Goal: Check status: Check status

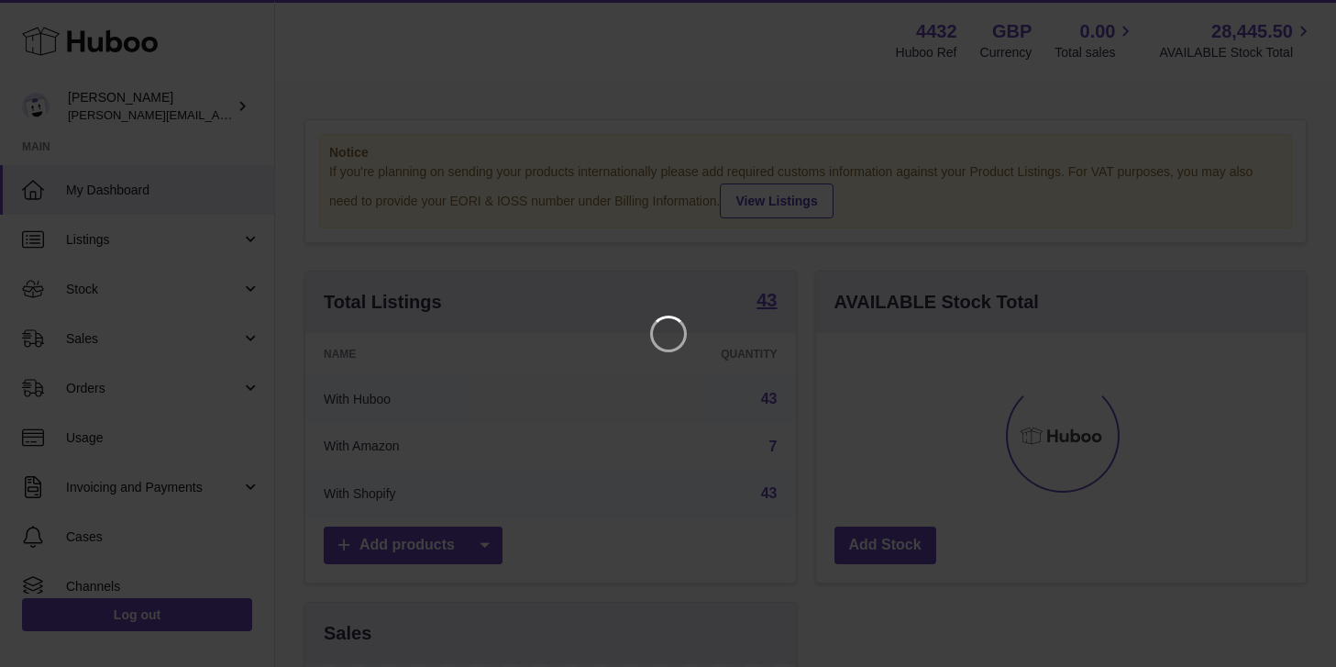
scroll to position [286, 490]
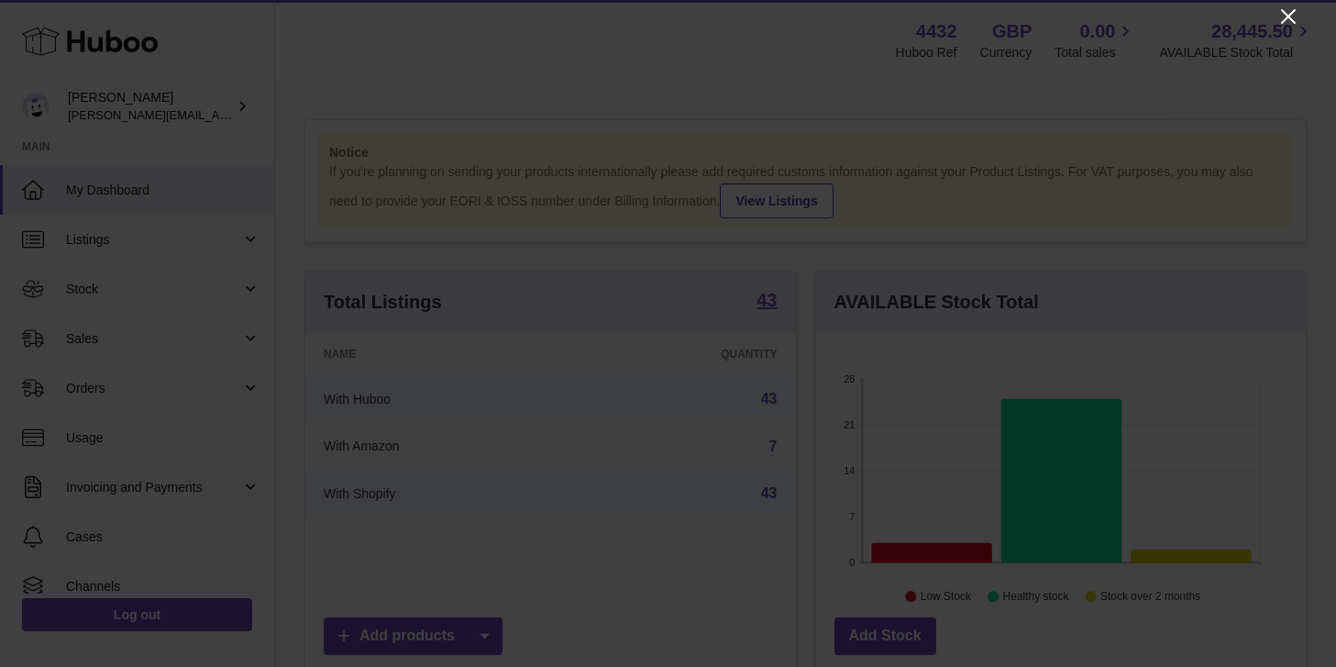
click at [1285, 22] on icon "Close" at bounding box center [1288, 17] width 22 height 22
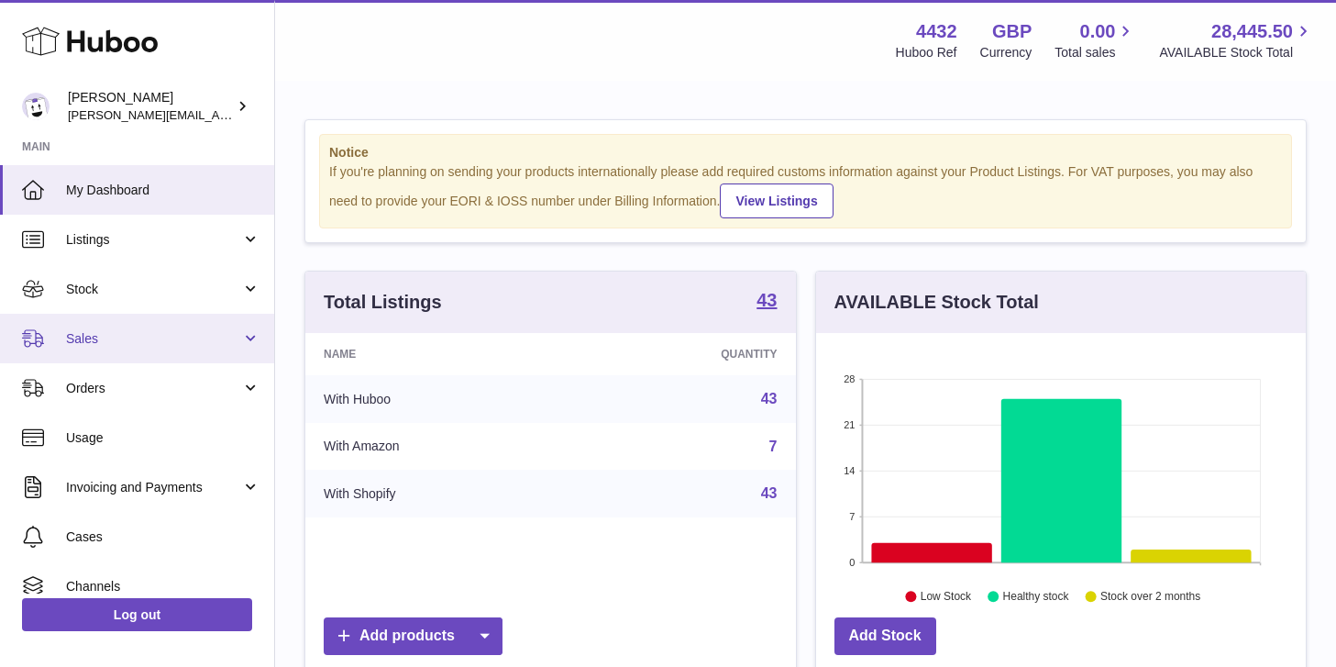
click at [237, 336] on link "Sales" at bounding box center [137, 339] width 274 height 50
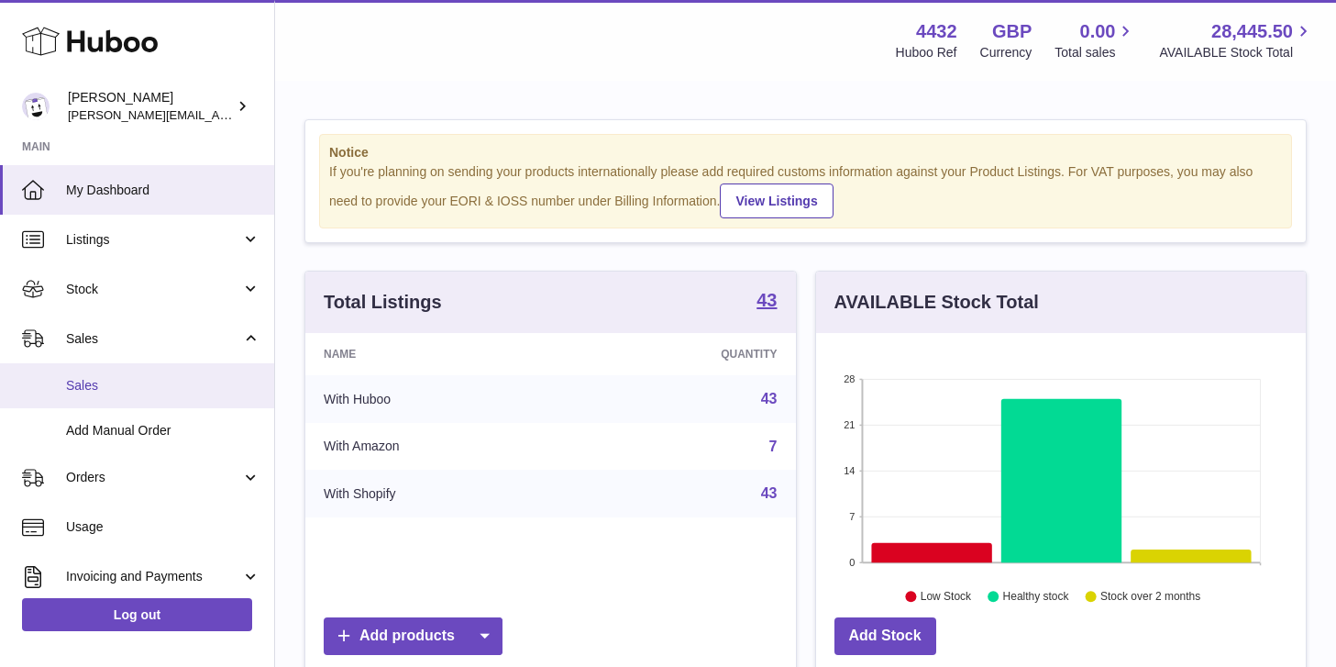
click at [208, 368] on link "Sales" at bounding box center [137, 385] width 274 height 45
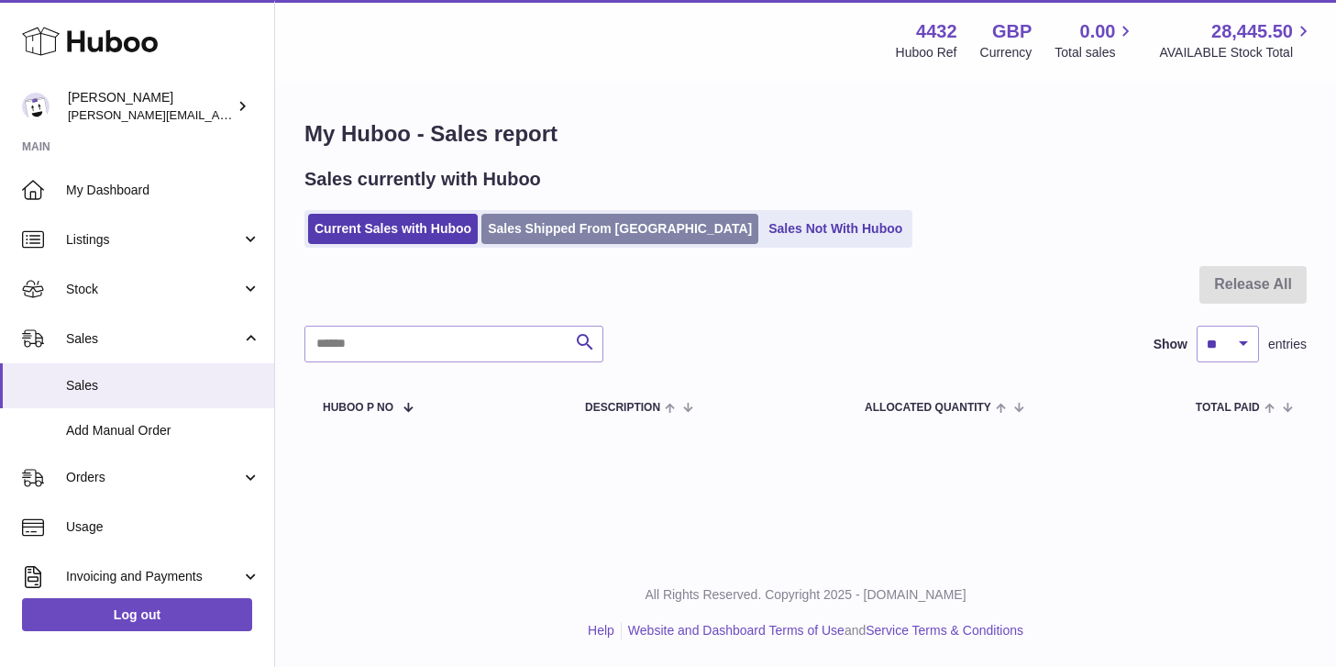
click at [603, 234] on link "Sales Shipped From [GEOGRAPHIC_DATA]" at bounding box center [619, 229] width 277 height 30
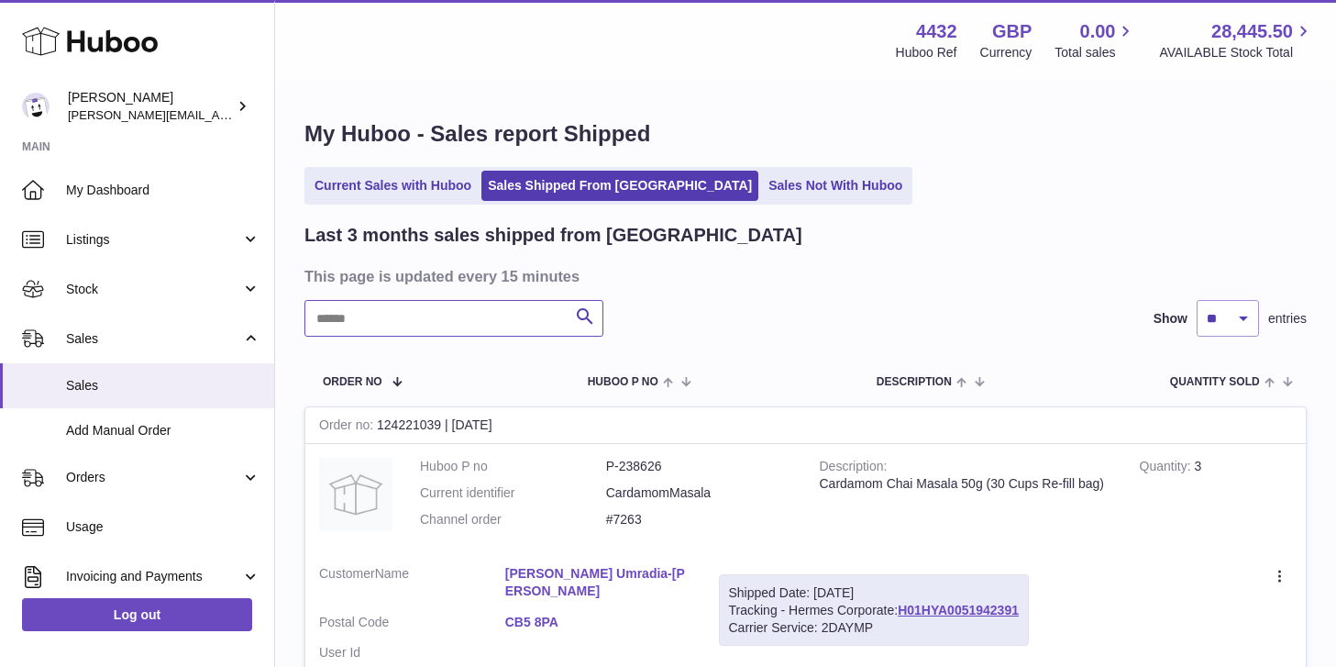
click at [483, 319] on input "text" at bounding box center [453, 318] width 299 height 37
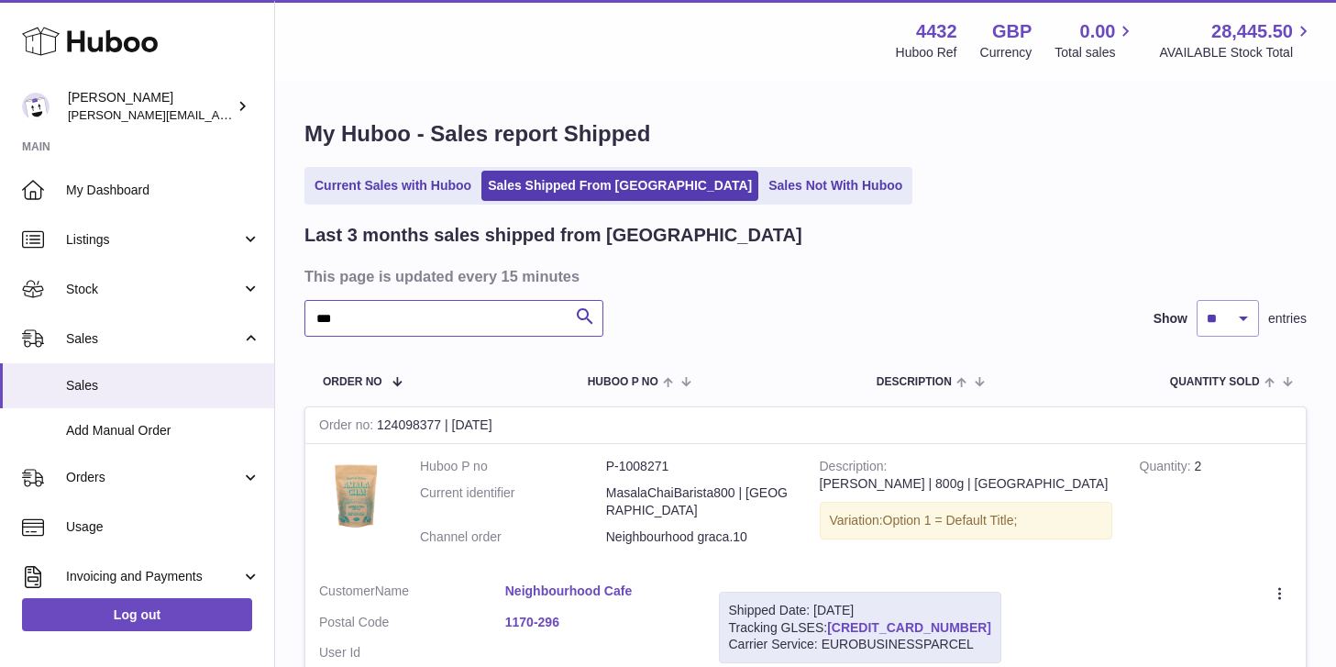
type input "***"
click at [910, 620] on link "[CREDIT_CARD_NUMBER]" at bounding box center [909, 627] width 164 height 15
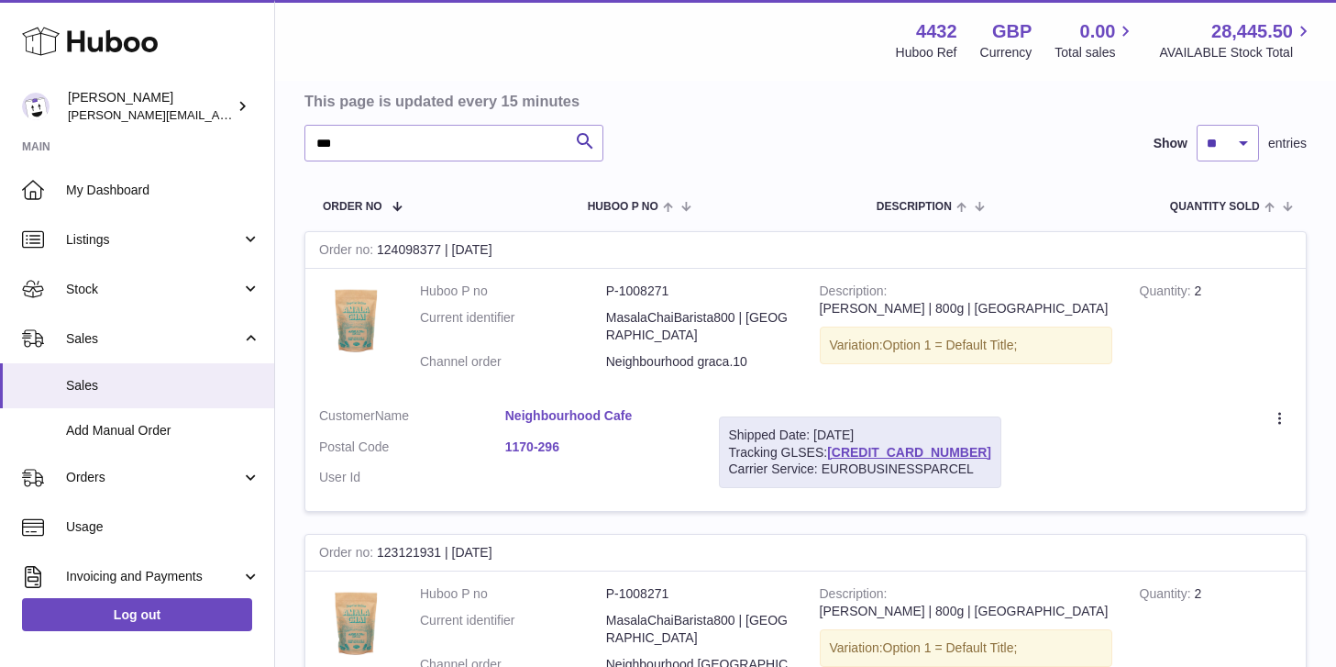
scroll to position [214, 0]
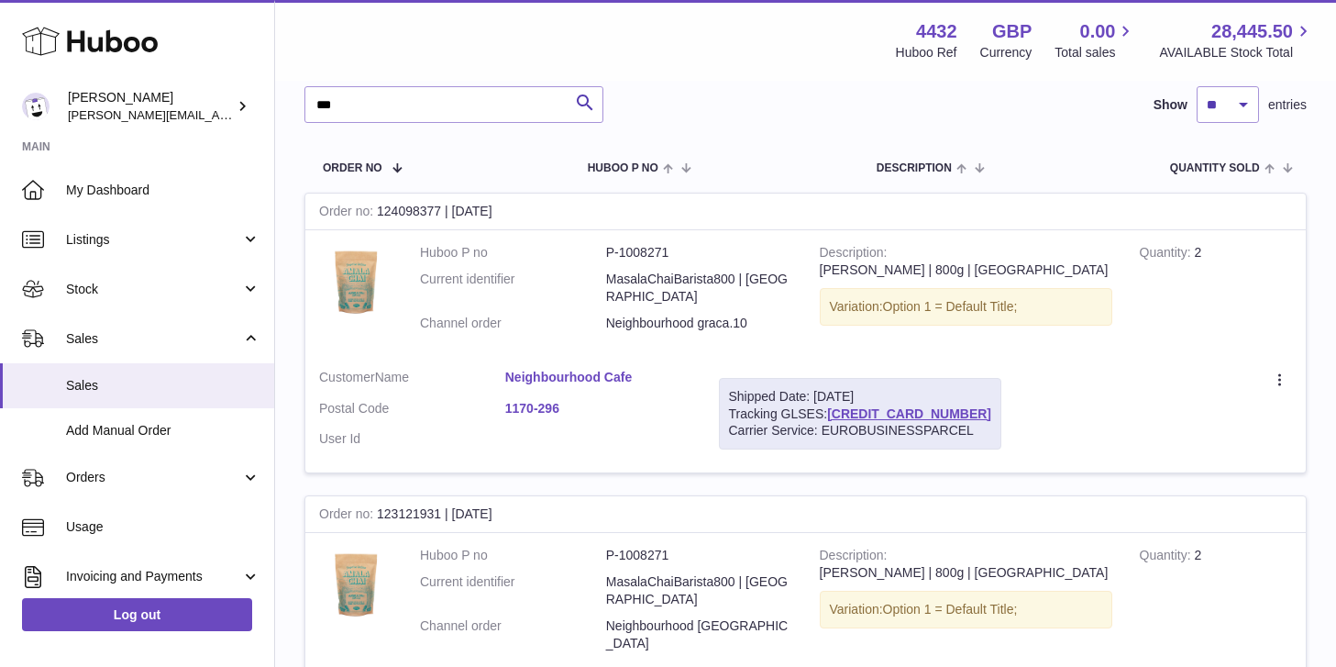
click at [541, 400] on link "1170-296" at bounding box center [598, 408] width 186 height 17
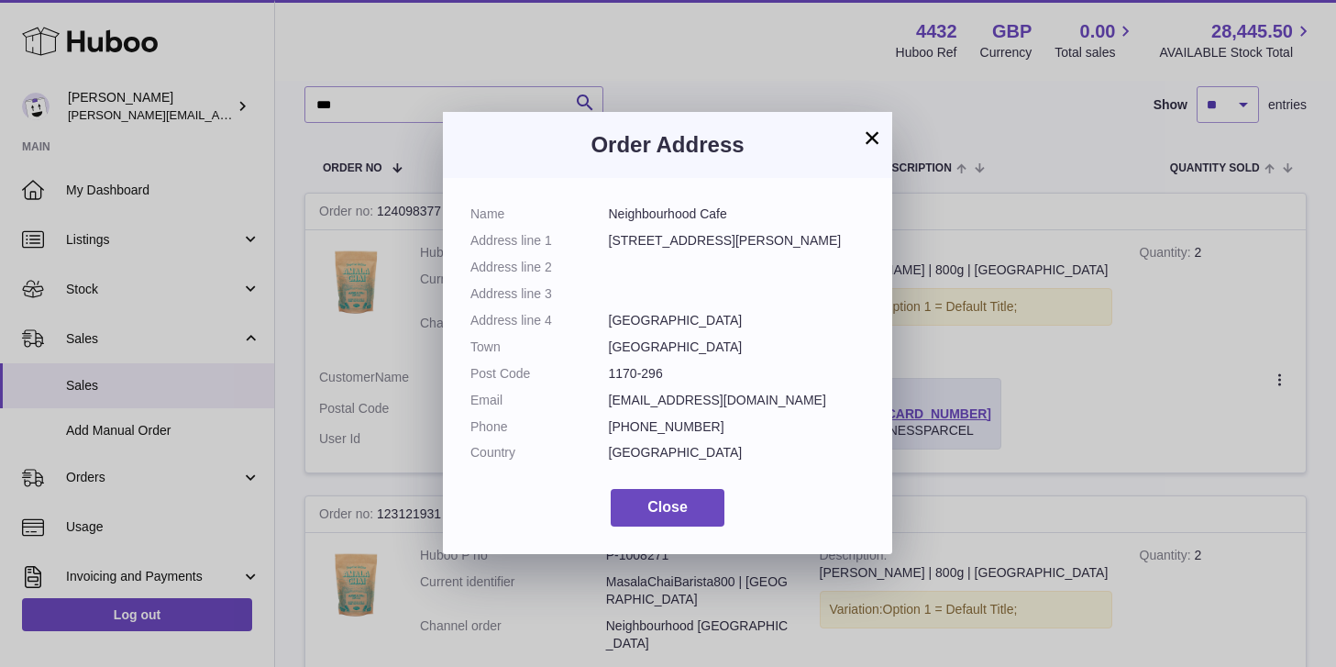
click at [872, 141] on button "×" at bounding box center [872, 138] width 22 height 22
